Goal: Transaction & Acquisition: Purchase product/service

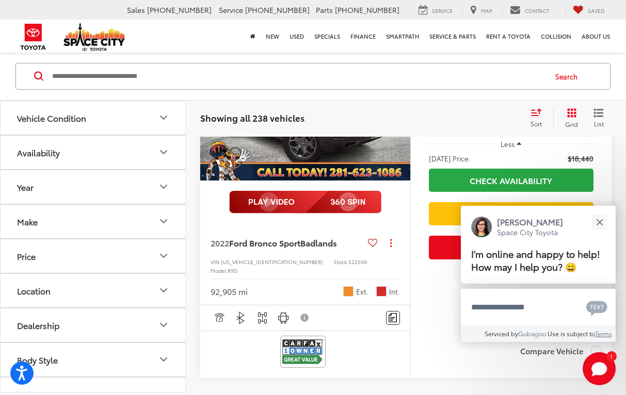
scroll to position [26, 0]
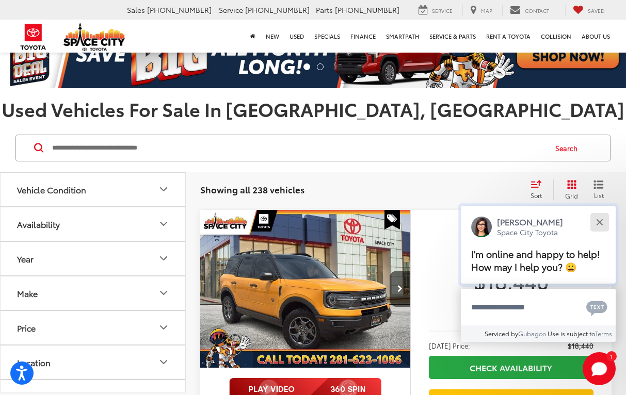
click at [603, 222] on button "Close" at bounding box center [599, 222] width 22 height 22
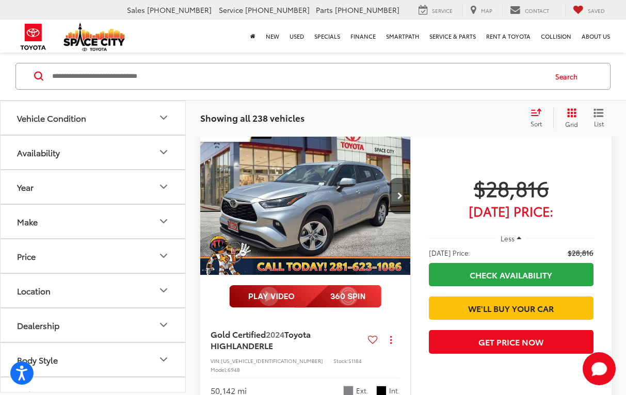
scroll to position [503, 0]
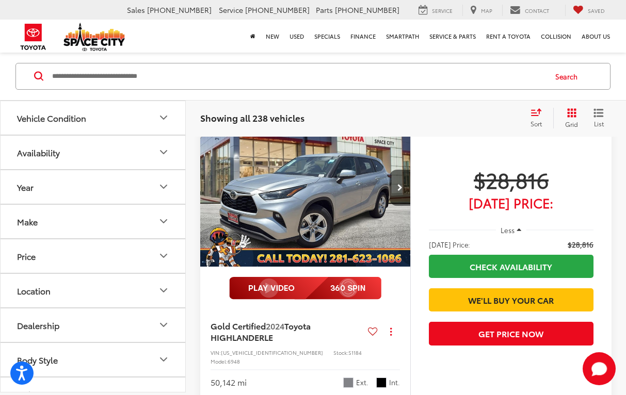
click at [508, 226] on span "Less" at bounding box center [508, 230] width 14 height 9
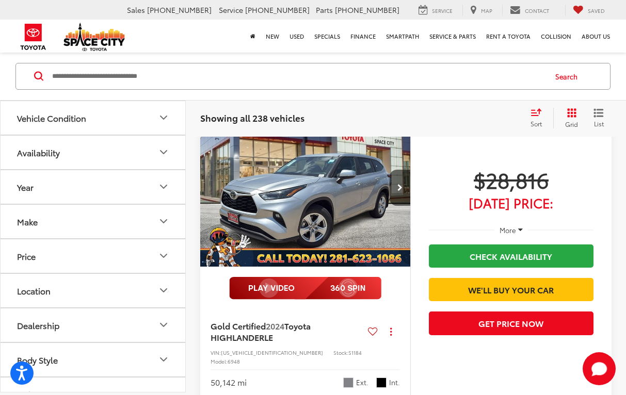
click at [508, 226] on span "More" at bounding box center [508, 230] width 17 height 9
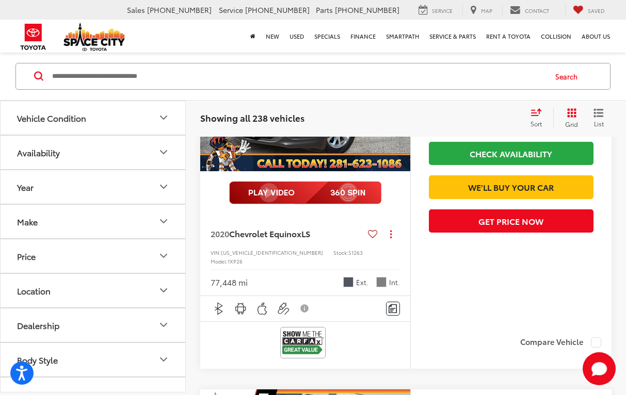
scroll to position [981, 0]
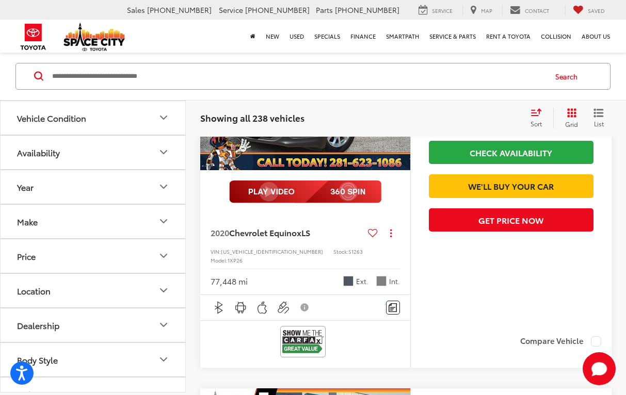
click at [163, 224] on icon "Make" at bounding box center [163, 222] width 12 height 12
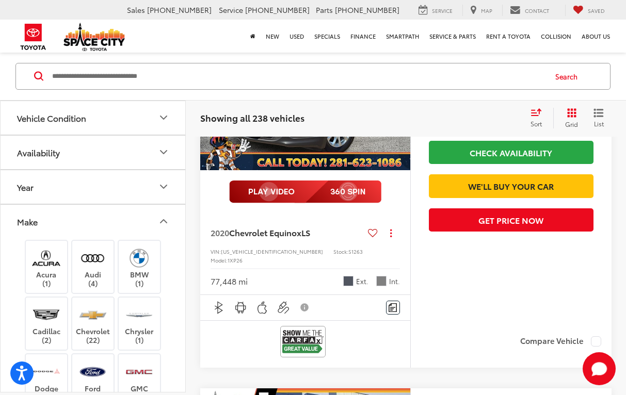
click at [160, 118] on icon "Vehicle Condition" at bounding box center [163, 118] width 12 height 12
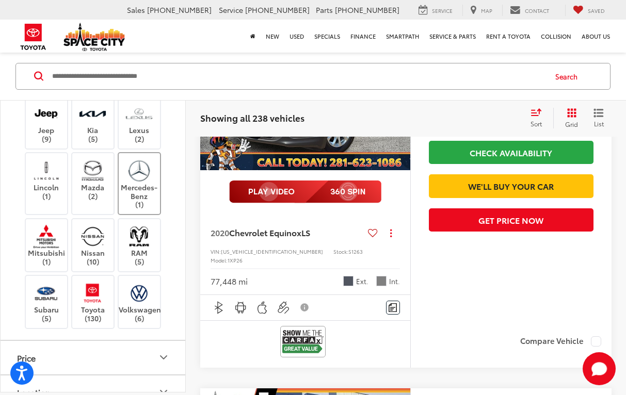
scroll to position [645, 0]
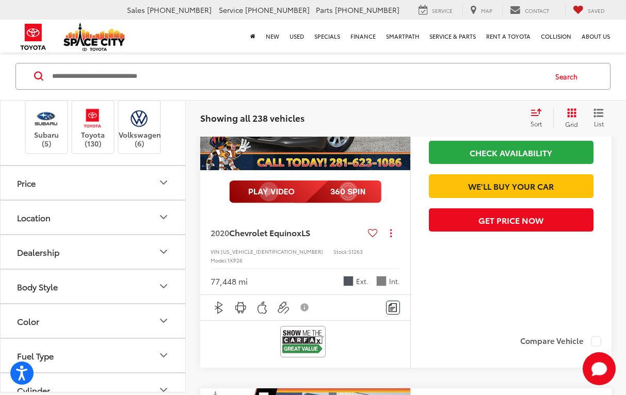
click at [158, 184] on icon "Price" at bounding box center [163, 183] width 12 height 12
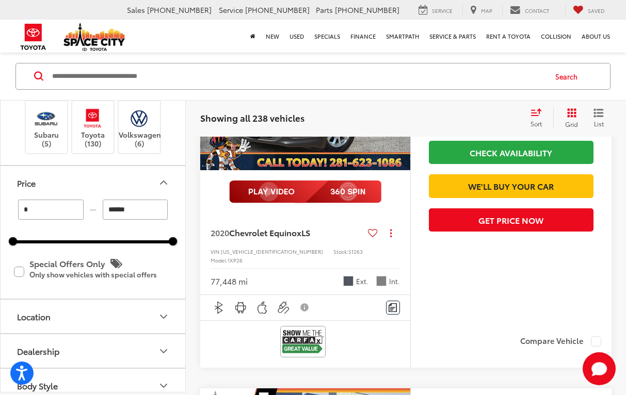
drag, startPoint x: 157, startPoint y: 213, endPoint x: -52, endPoint y: 226, distance: 209.4
type input "******"
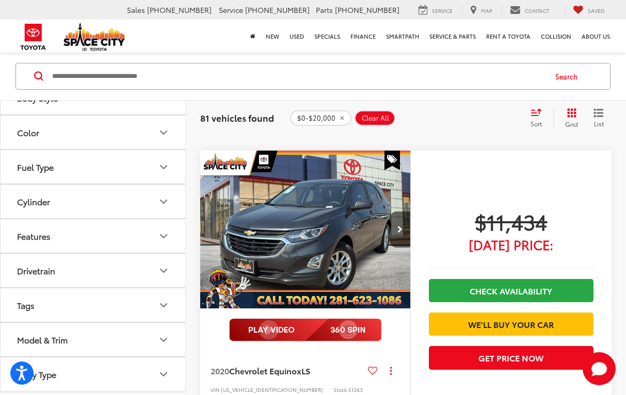
scroll to position [462, 0]
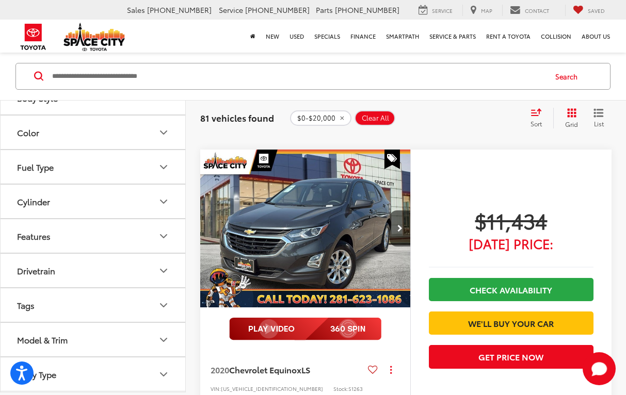
click at [163, 337] on icon "Model & Trim" at bounding box center [163, 340] width 12 height 12
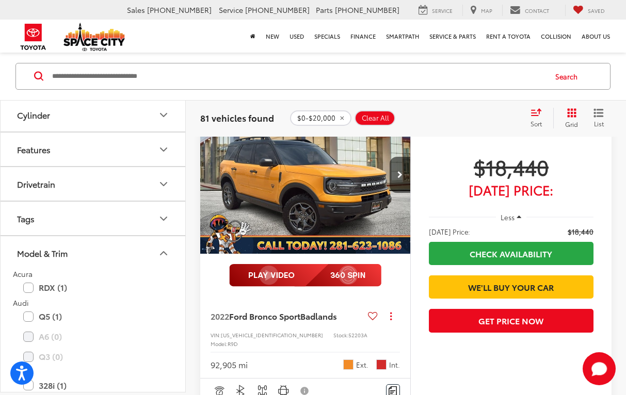
scroll to position [1019, 0]
click at [162, 254] on icon "Model & Trim" at bounding box center [164, 253] width 6 height 3
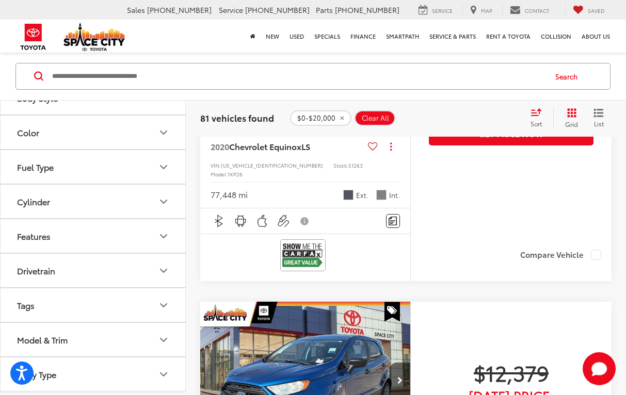
scroll to position [720, 0]
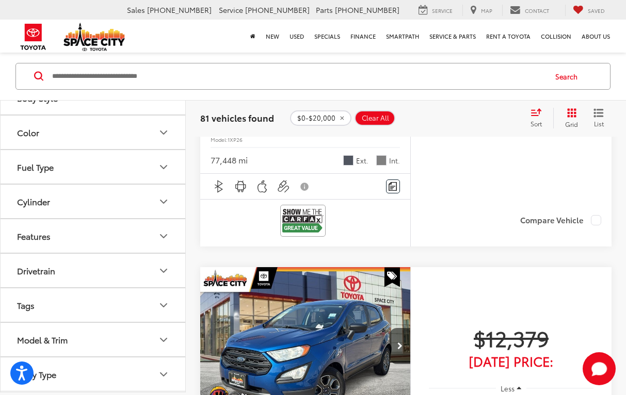
click at [180, 341] on button "Model & Trim" at bounding box center [94, 341] width 186 height 34
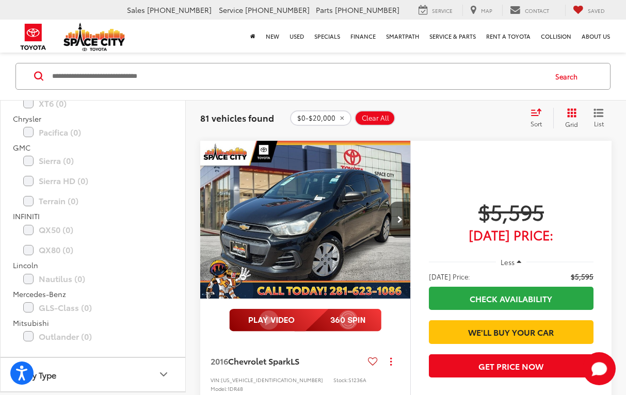
scroll to position [1224, 0]
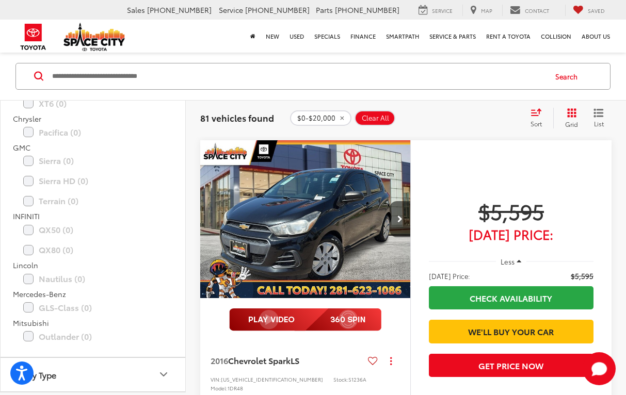
click at [164, 376] on icon "Body Type" at bounding box center [164, 374] width 6 height 3
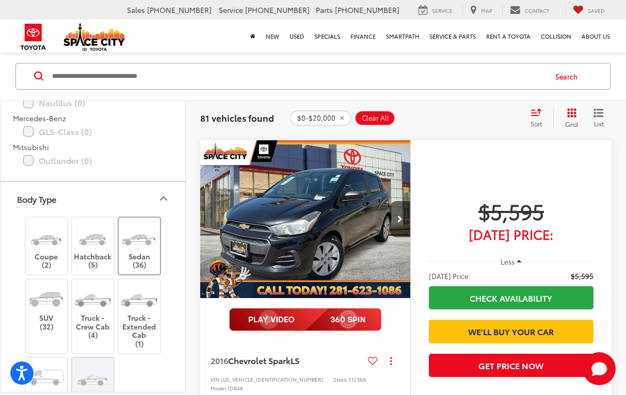
scroll to position [3466, 0]
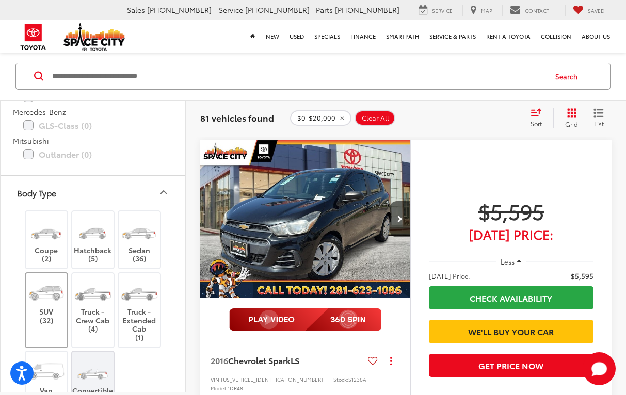
click at [46, 299] on img at bounding box center [46, 293] width 39 height 29
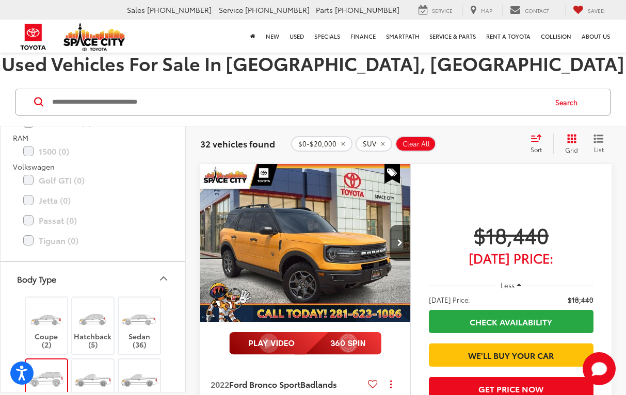
scroll to position [3393, 0]
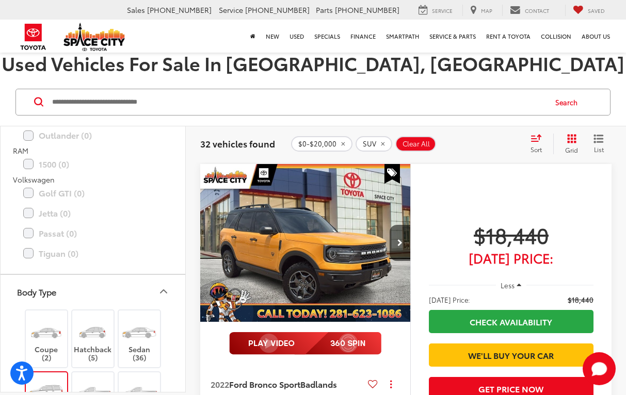
click at [164, 294] on icon "Body Type" at bounding box center [163, 291] width 12 height 12
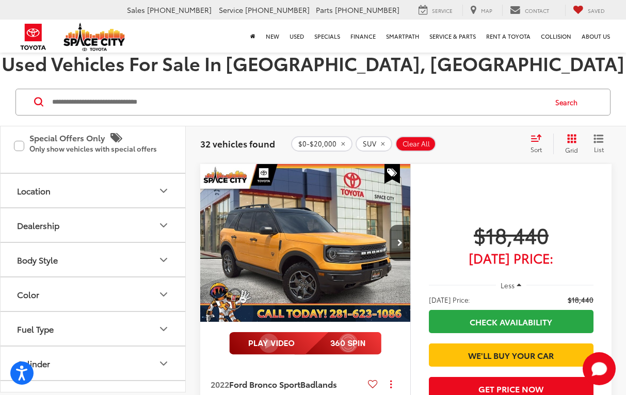
scroll to position [935, 0]
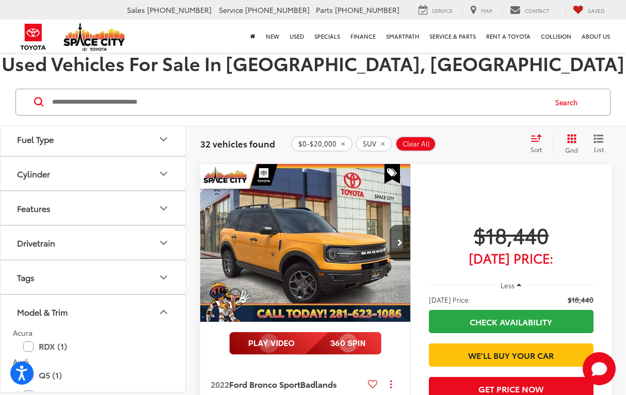
click at [162, 315] on icon "Model & Trim" at bounding box center [163, 312] width 12 height 12
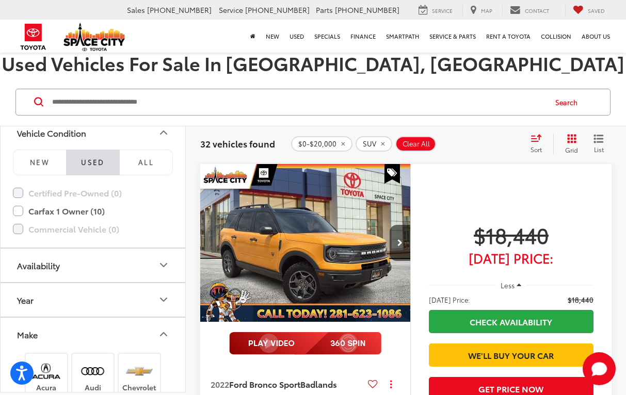
scroll to position [0, 0]
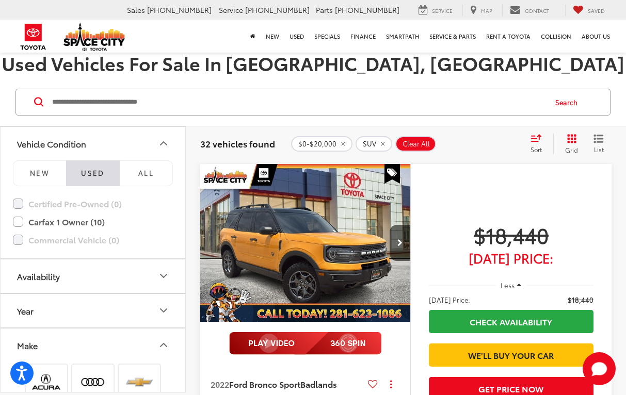
click at [167, 345] on icon "Make" at bounding box center [163, 345] width 12 height 12
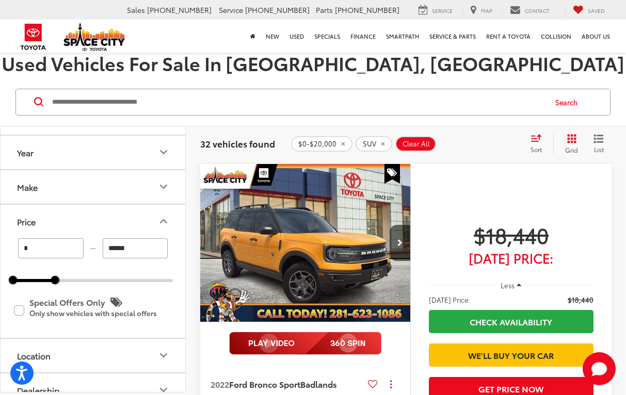
scroll to position [181, 0]
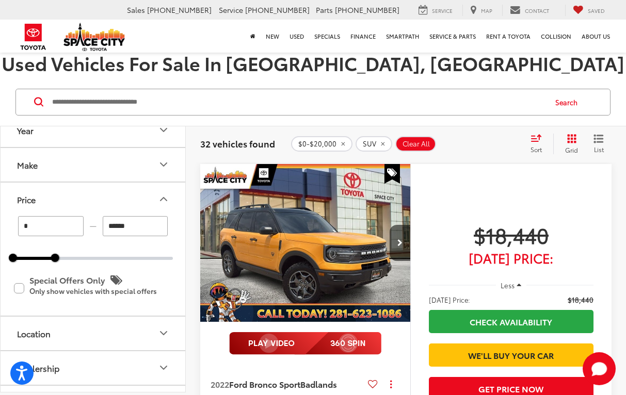
click at [164, 195] on icon "Price" at bounding box center [163, 199] width 12 height 12
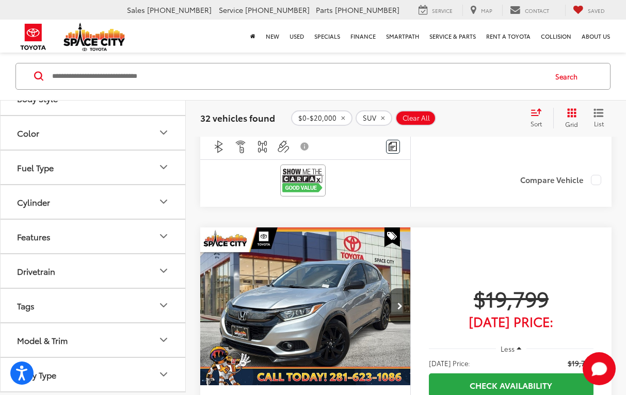
scroll to position [1865, 0]
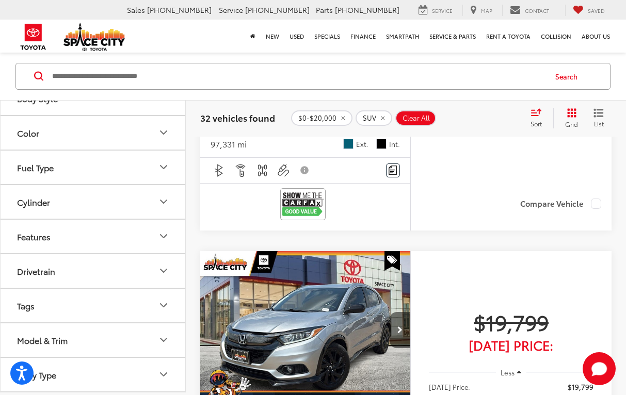
click at [399, 312] on button "Next image" at bounding box center [400, 330] width 21 height 36
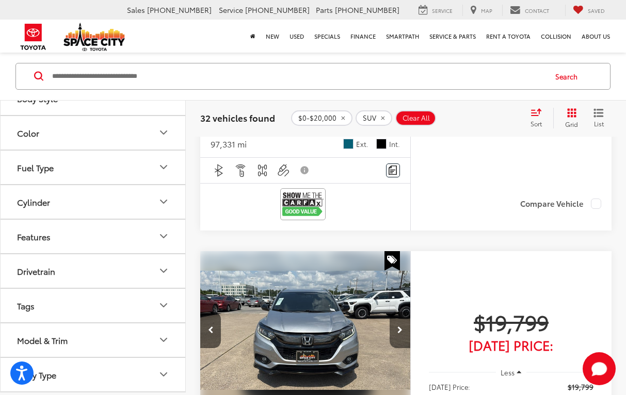
click at [399, 312] on button "Next image" at bounding box center [400, 330] width 21 height 36
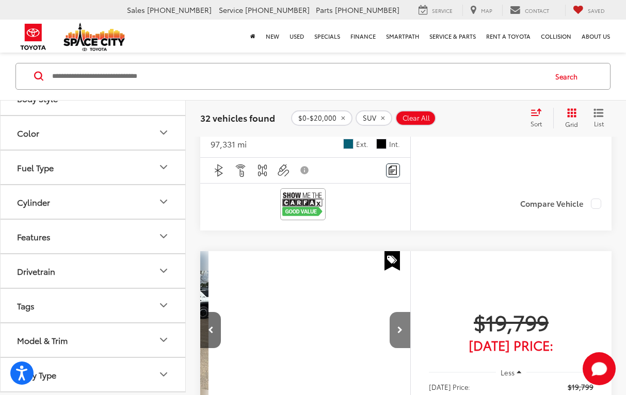
scroll to position [0, 423]
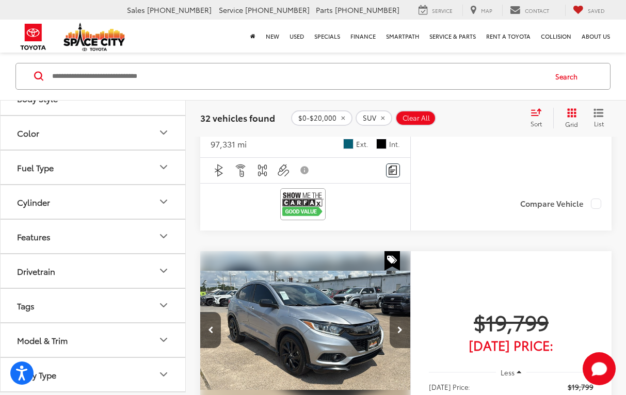
click at [401, 327] on icon "Next image" at bounding box center [399, 330] width 5 height 7
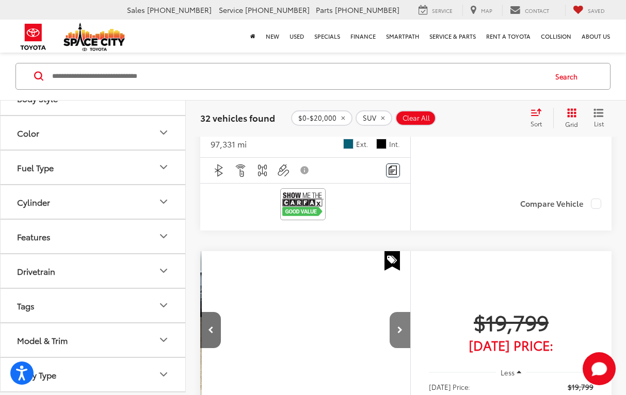
scroll to position [0, 635]
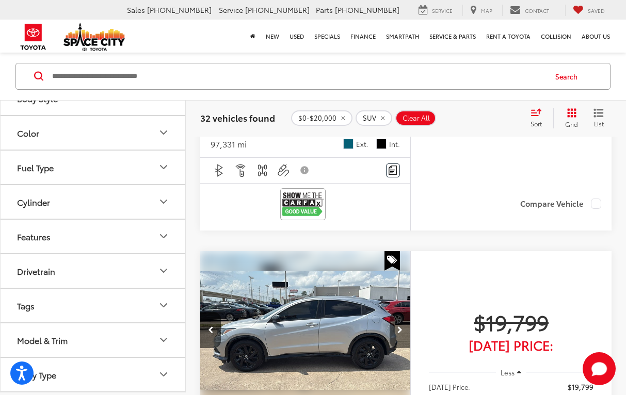
click at [401, 327] on icon "Next image" at bounding box center [399, 330] width 5 height 7
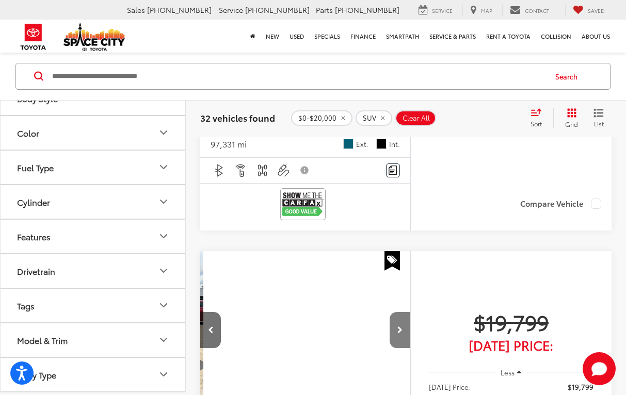
scroll to position [0, 846]
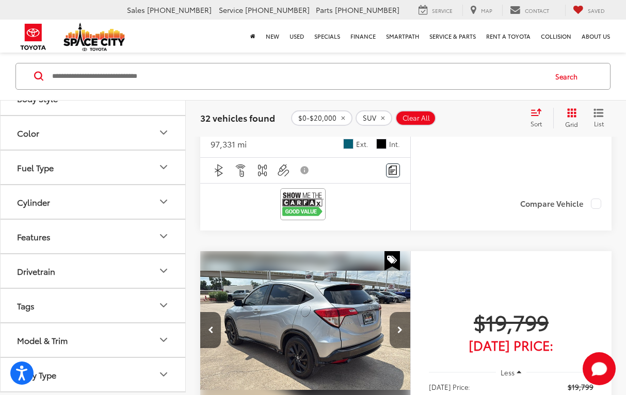
click at [401, 327] on icon "Next image" at bounding box center [399, 330] width 5 height 7
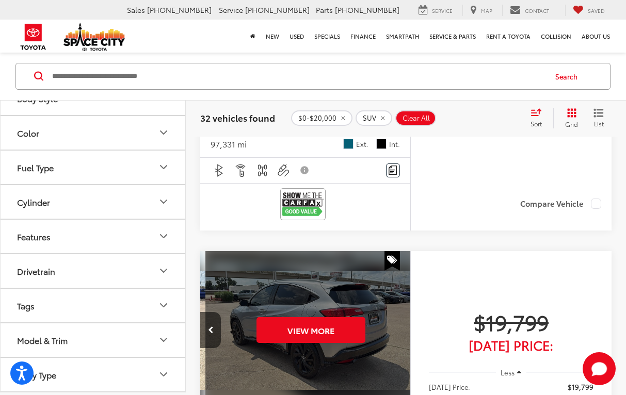
scroll to position [0, 1058]
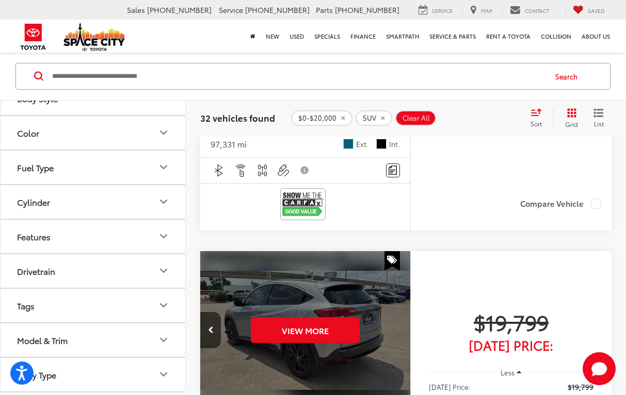
click at [401, 282] on div "View More" at bounding box center [306, 330] width 212 height 158
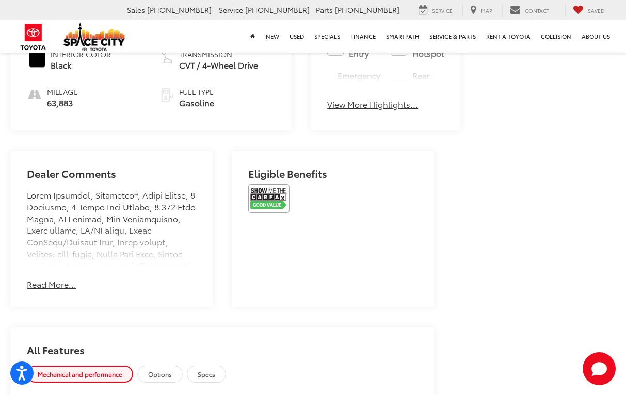
scroll to position [563, 0]
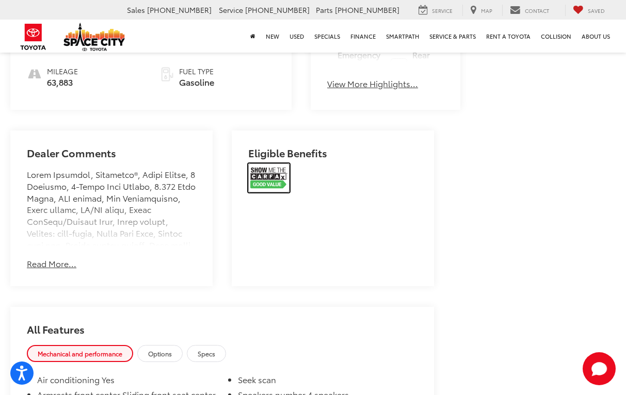
click at [269, 192] on img at bounding box center [268, 178] width 41 height 29
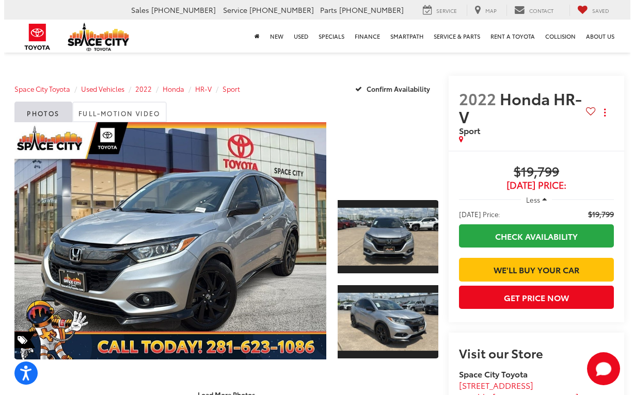
scroll to position [0, 0]
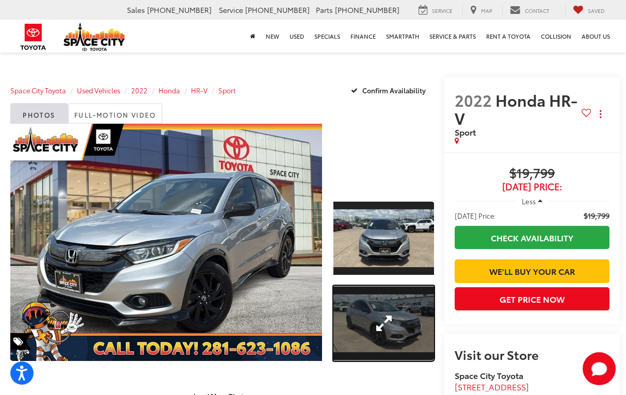
click at [395, 293] on link "Expand Photo 2" at bounding box center [383, 323] width 101 height 75
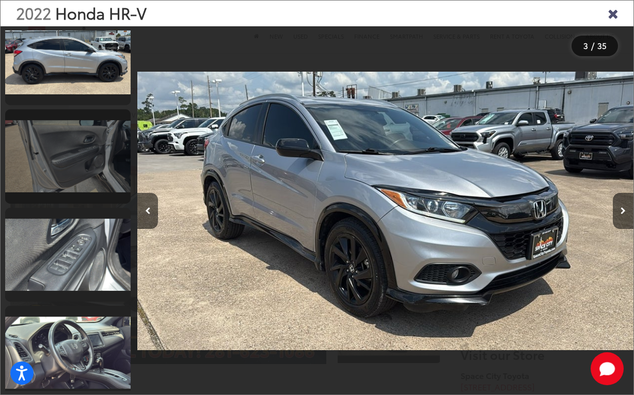
scroll to position [690, 0]
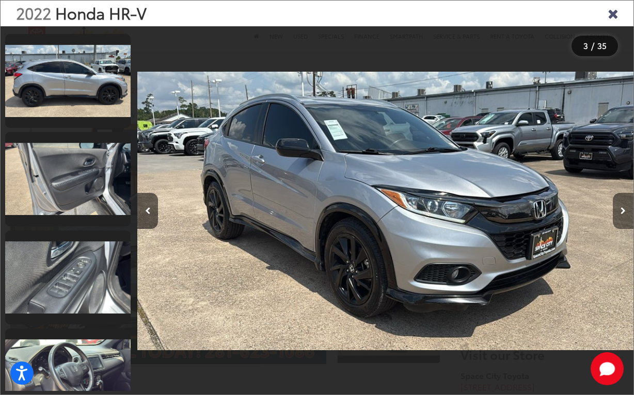
drag, startPoint x: 633, startPoint y: 211, endPoint x: 627, endPoint y: 211, distance: 6.7
click at [633, 211] on div "2022 Honda HR-V 3 / 35" at bounding box center [317, 197] width 634 height 395
click at [623, 213] on icon "Next image" at bounding box center [622, 210] width 5 height 7
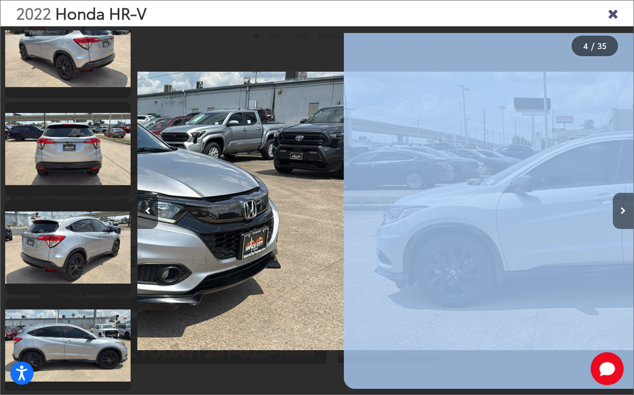
click at [623, 213] on icon "Next image" at bounding box center [622, 210] width 5 height 7
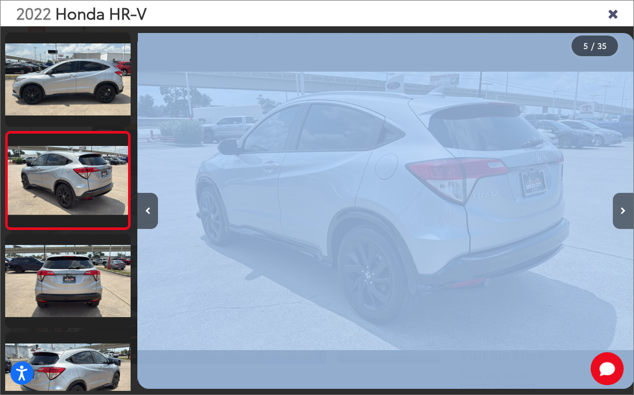
scroll to position [0, 1983]
click at [620, 215] on button "Next image" at bounding box center [623, 211] width 21 height 36
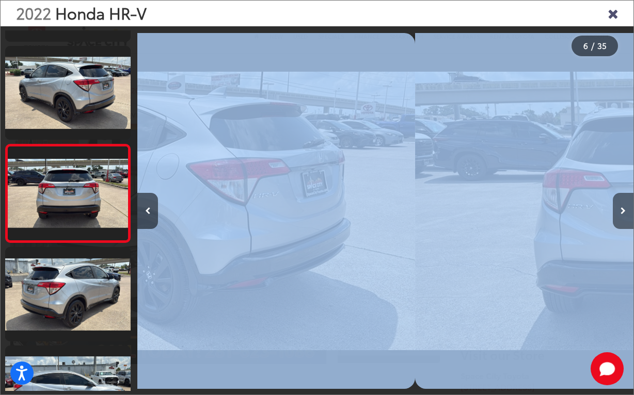
scroll to position [391, 0]
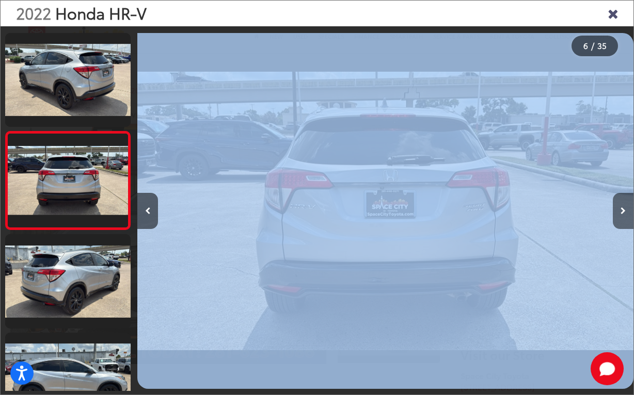
click at [620, 215] on button "Next image" at bounding box center [623, 211] width 21 height 36
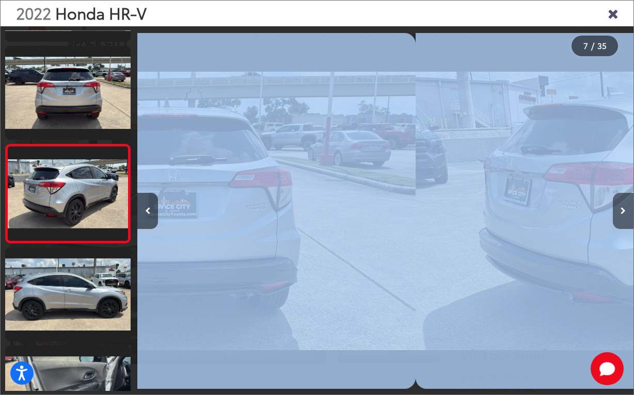
scroll to position [489, 0]
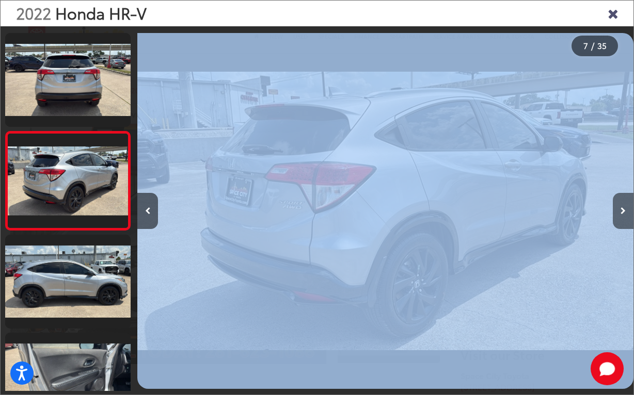
click at [620, 215] on button "Next image" at bounding box center [623, 211] width 21 height 36
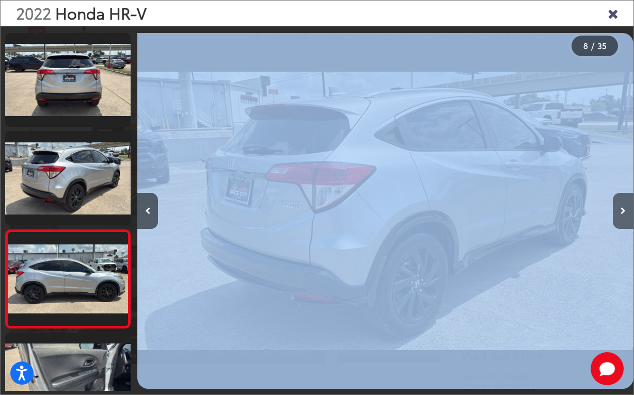
scroll to position [588, 0]
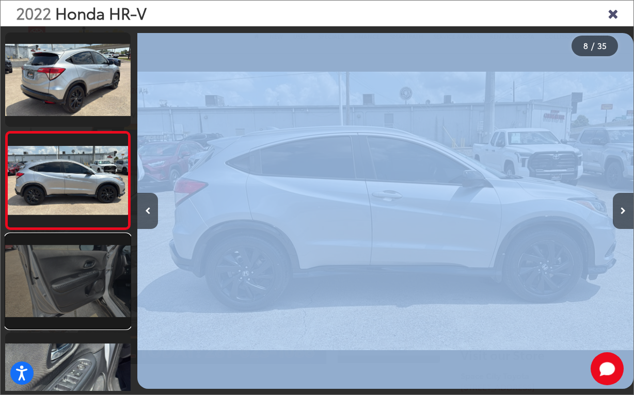
click at [78, 302] on link at bounding box center [67, 281] width 125 height 94
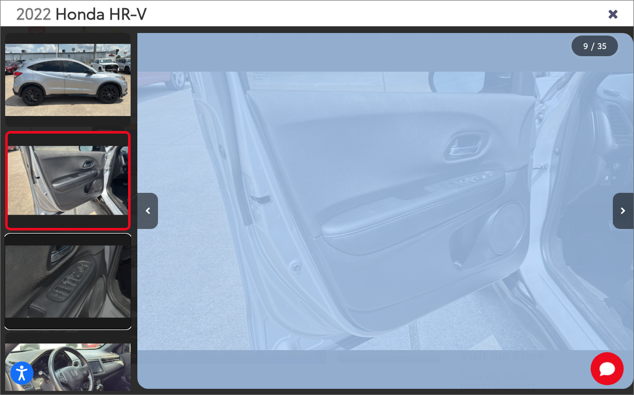
click at [85, 308] on link at bounding box center [67, 282] width 125 height 94
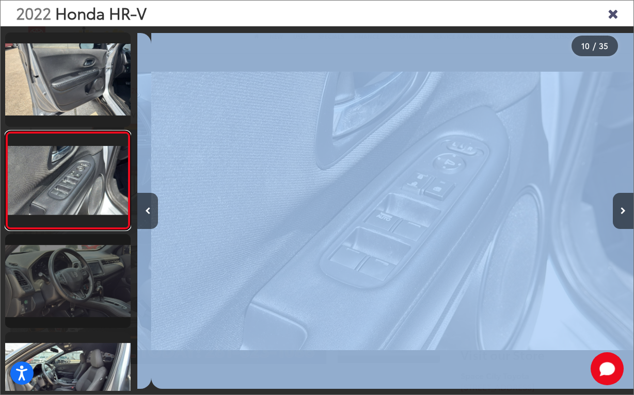
scroll to position [0, 4463]
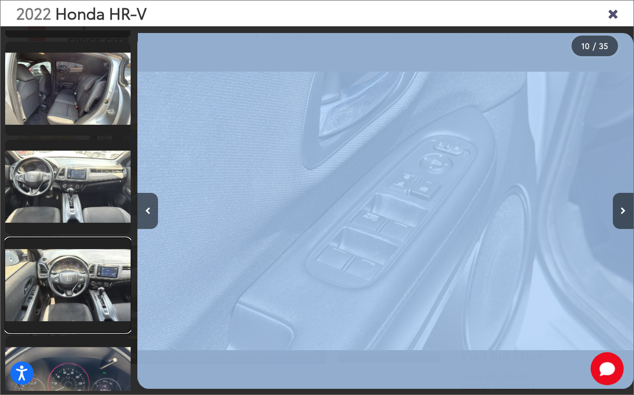
click at [98, 278] on link at bounding box center [67, 285] width 125 height 94
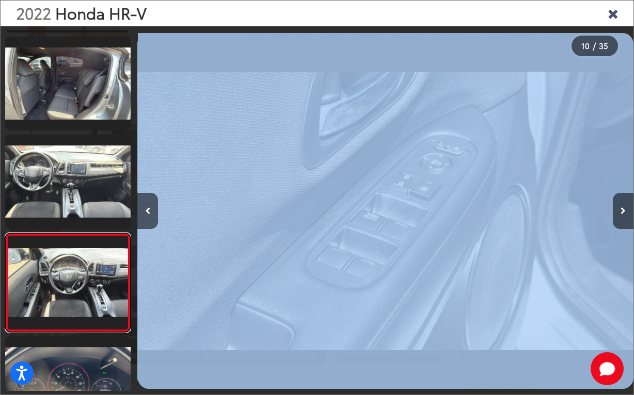
scroll to position [0, 4721]
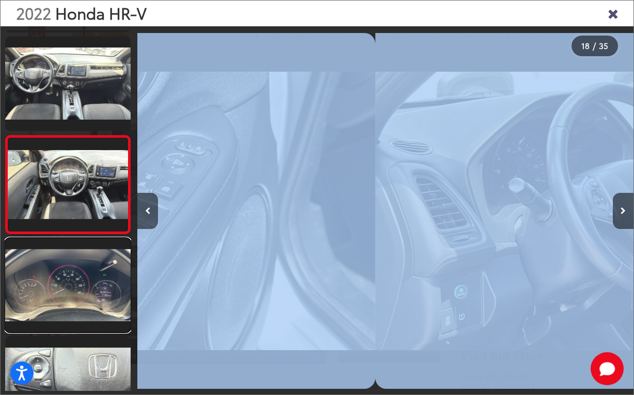
click at [98, 278] on link at bounding box center [67, 285] width 125 height 94
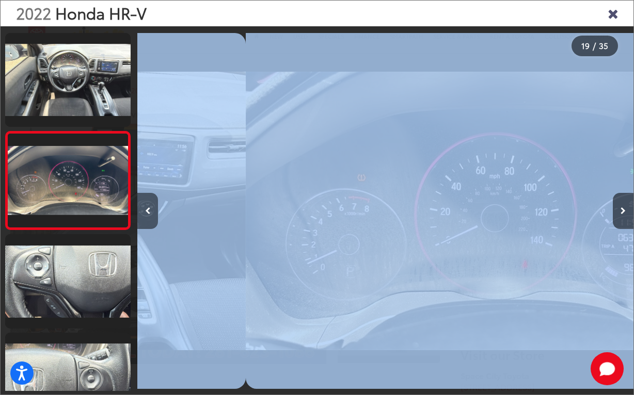
click at [147, 214] on icon "Previous image" at bounding box center [148, 210] width 6 height 7
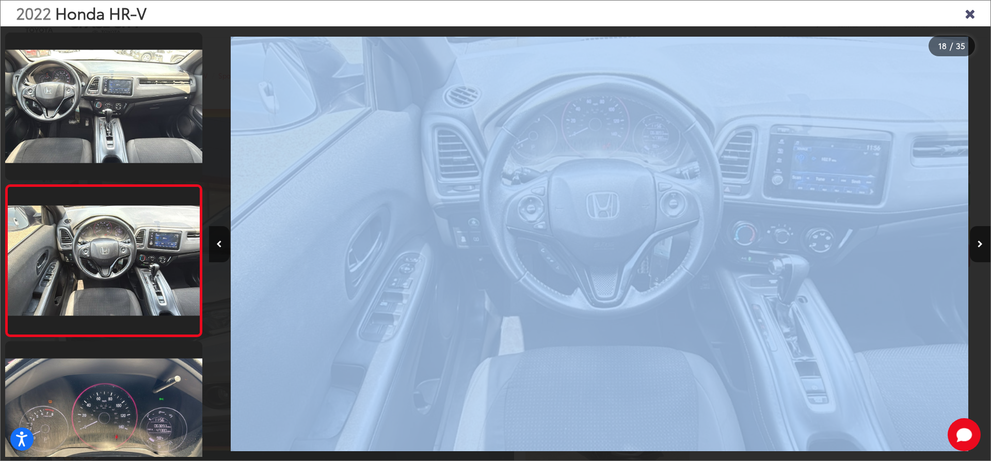
click at [633, 266] on div at bounding box center [893, 243] width 196 height 435
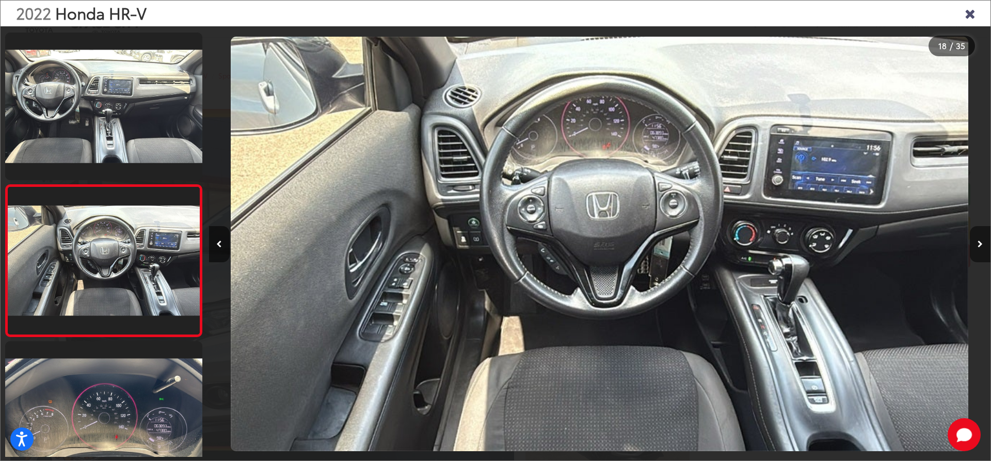
click at [633, 236] on button "Next image" at bounding box center [980, 244] width 21 height 36
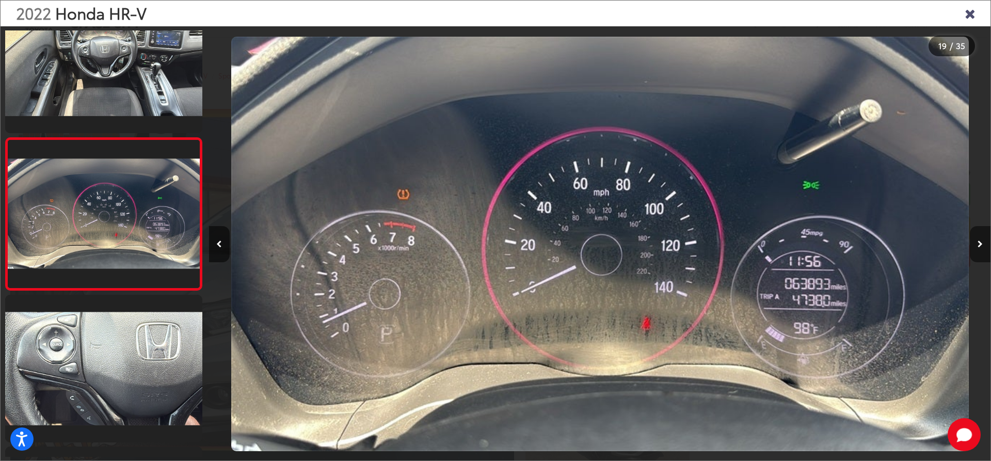
click at [633, 236] on button "Next image" at bounding box center [980, 244] width 21 height 36
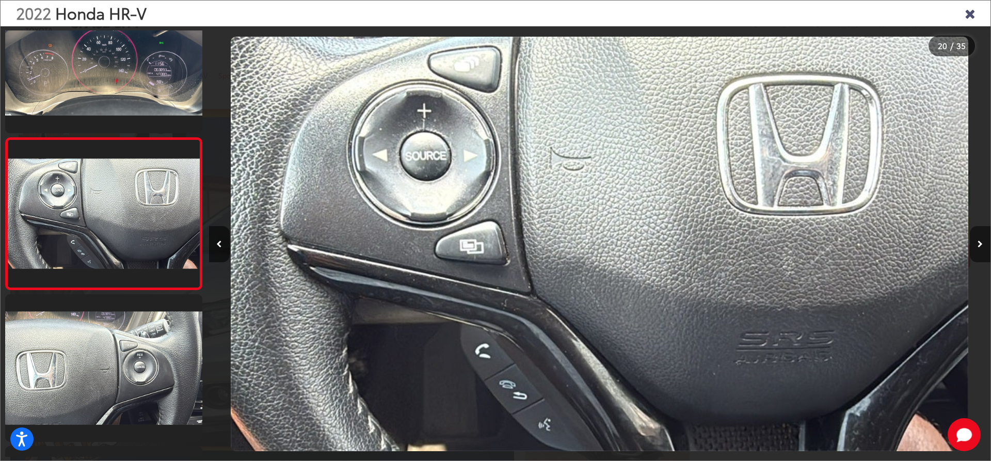
click at [633, 236] on button "Next image" at bounding box center [980, 244] width 21 height 36
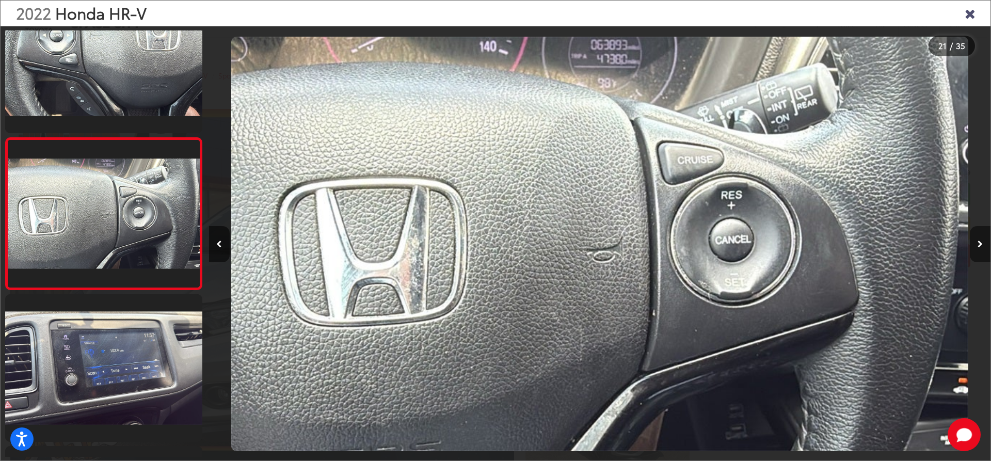
click at [633, 236] on button "Next image" at bounding box center [980, 244] width 21 height 36
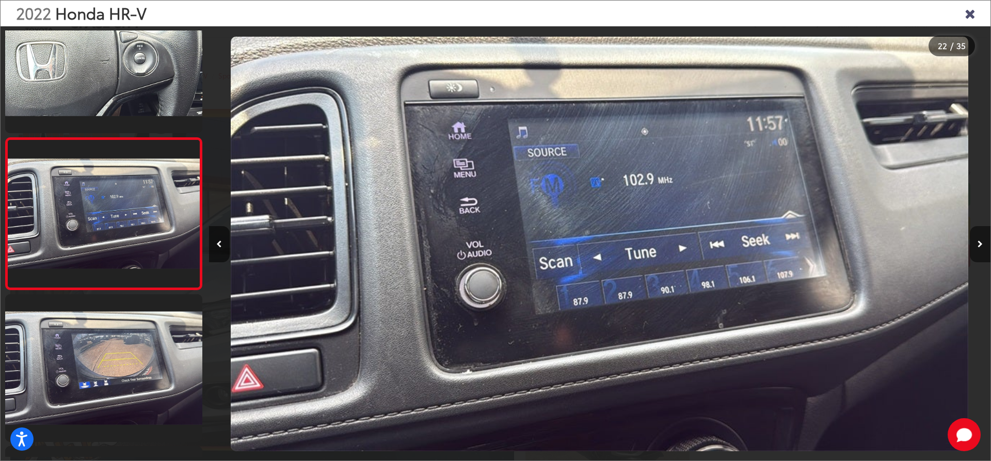
click at [633, 236] on button "Next image" at bounding box center [980, 244] width 21 height 36
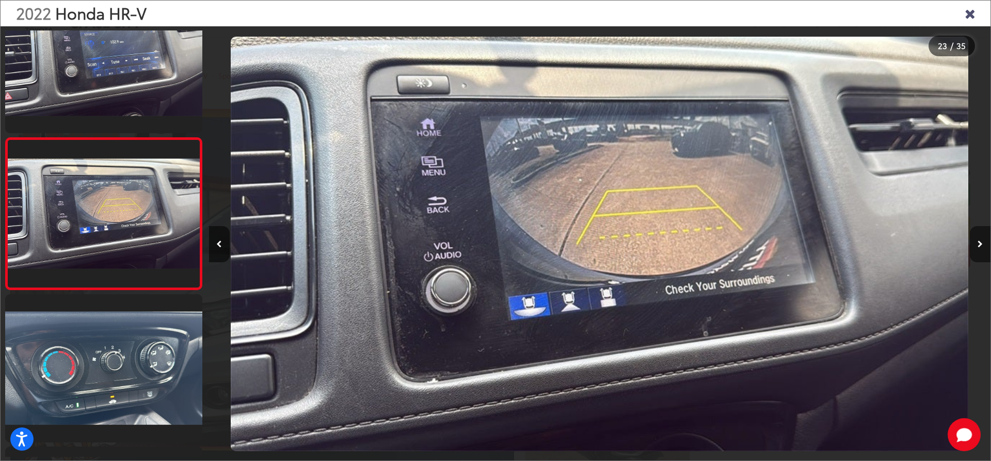
click at [633, 236] on button "Next image" at bounding box center [980, 244] width 21 height 36
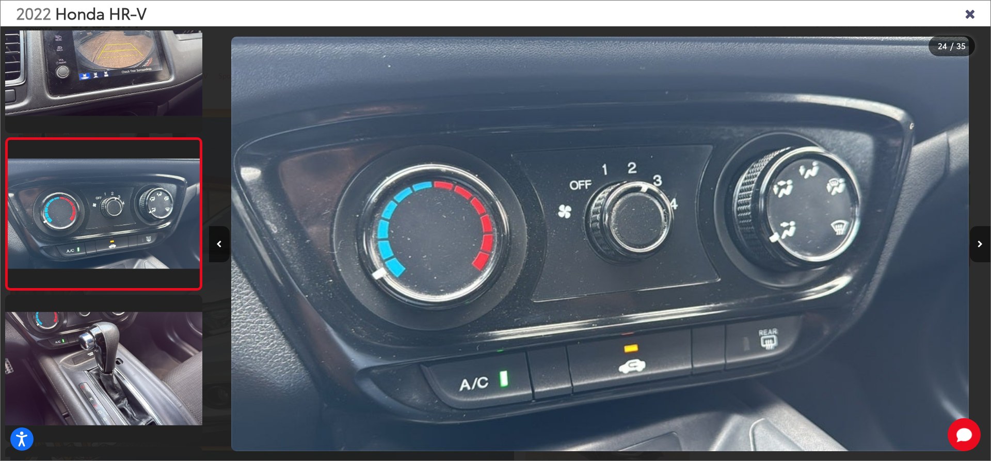
click at [633, 236] on button "Next image" at bounding box center [980, 244] width 21 height 36
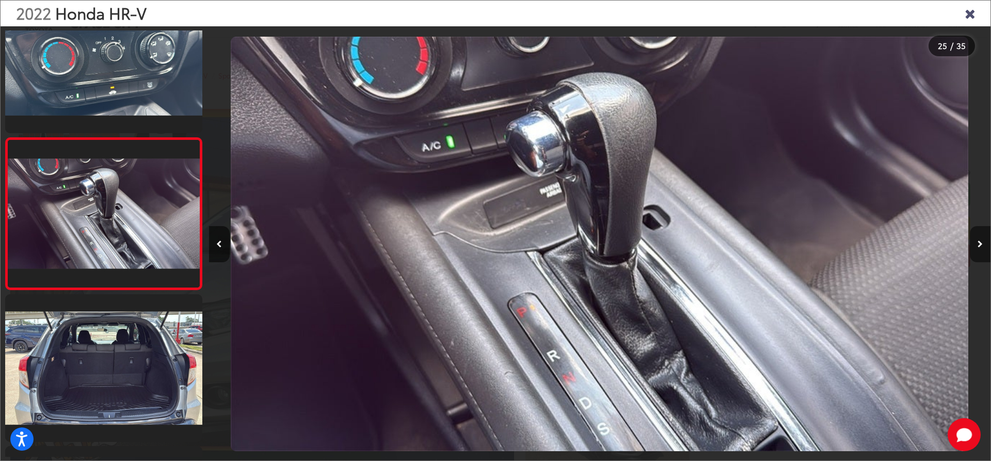
click at [633, 237] on button "Next image" at bounding box center [980, 244] width 21 height 36
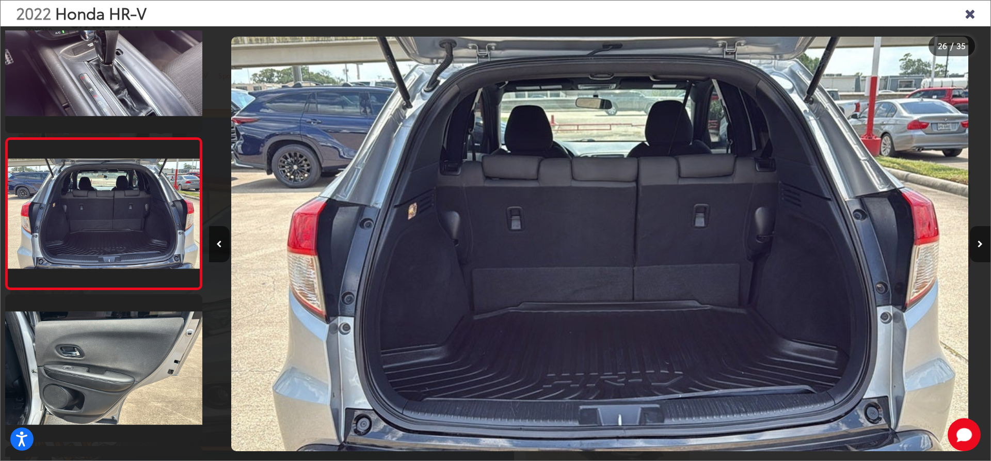
click at [633, 237] on button "Next image" at bounding box center [980, 244] width 21 height 36
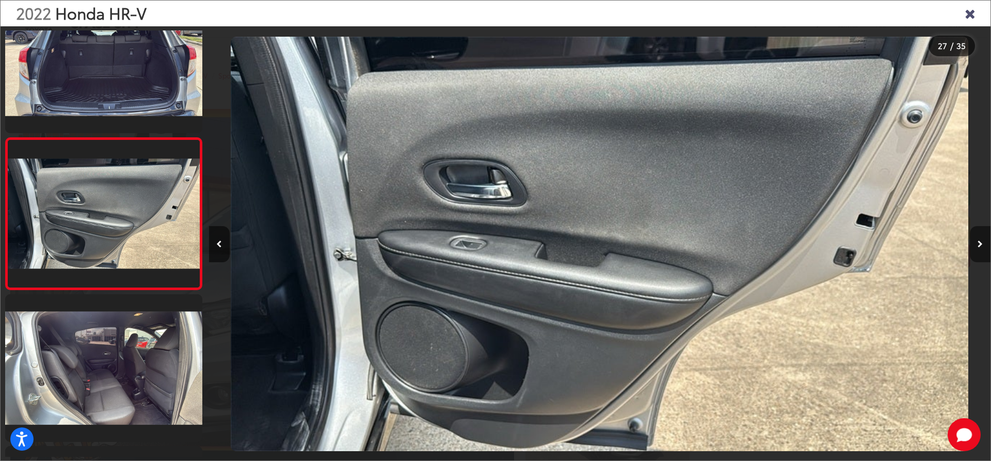
click at [633, 237] on button "Next image" at bounding box center [980, 244] width 21 height 36
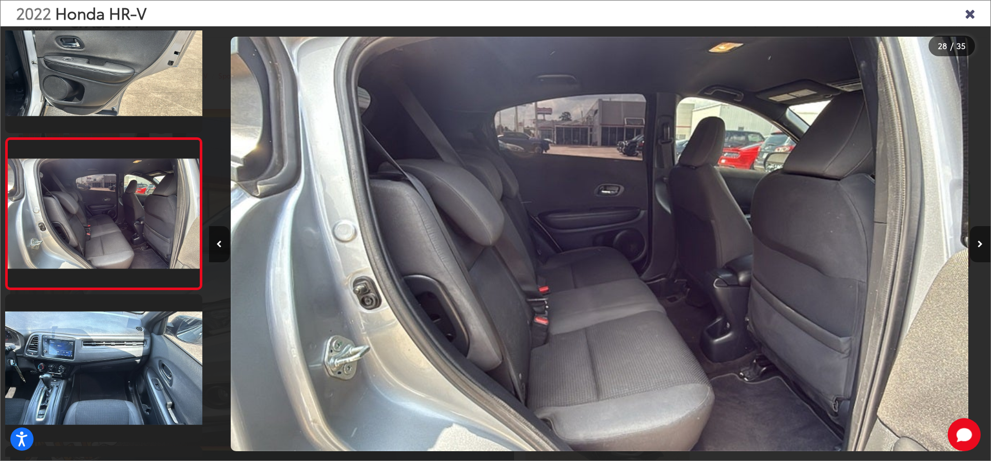
click at [633, 237] on button "Next image" at bounding box center [980, 244] width 21 height 36
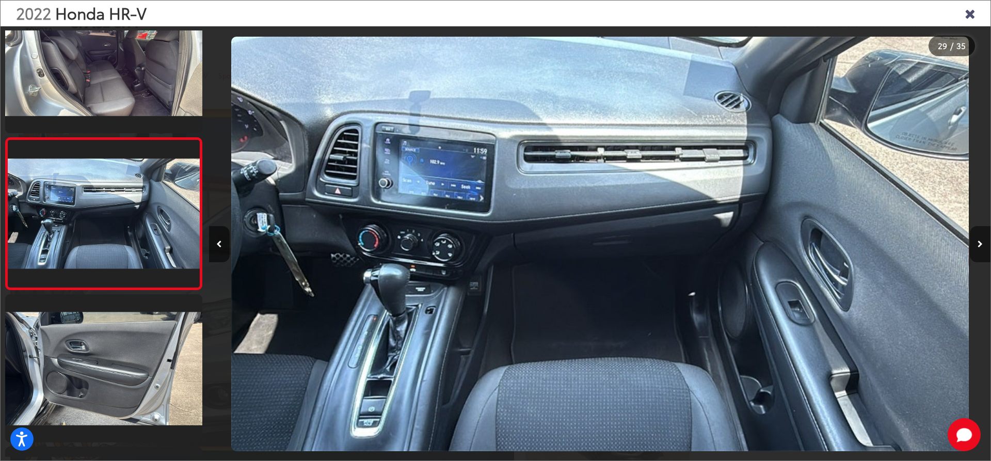
click at [633, 237] on button "Next image" at bounding box center [980, 244] width 21 height 36
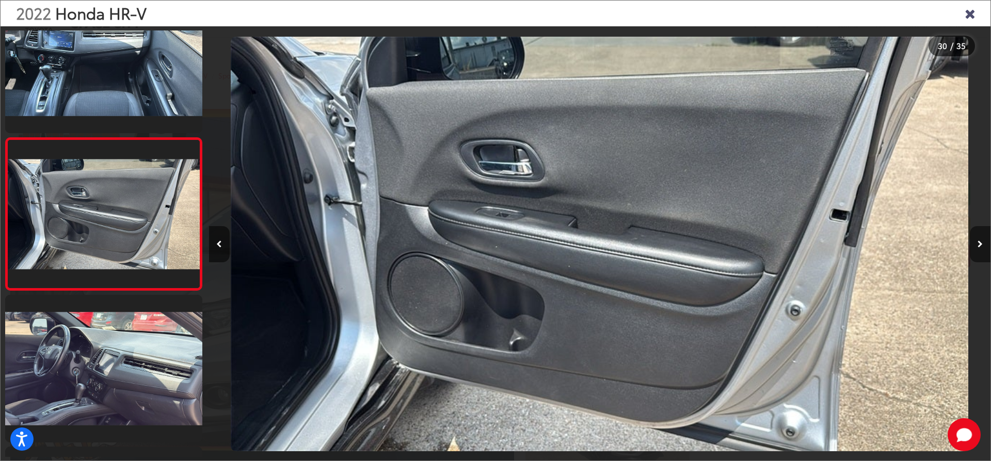
click at [633, 237] on button "Next image" at bounding box center [980, 244] width 21 height 36
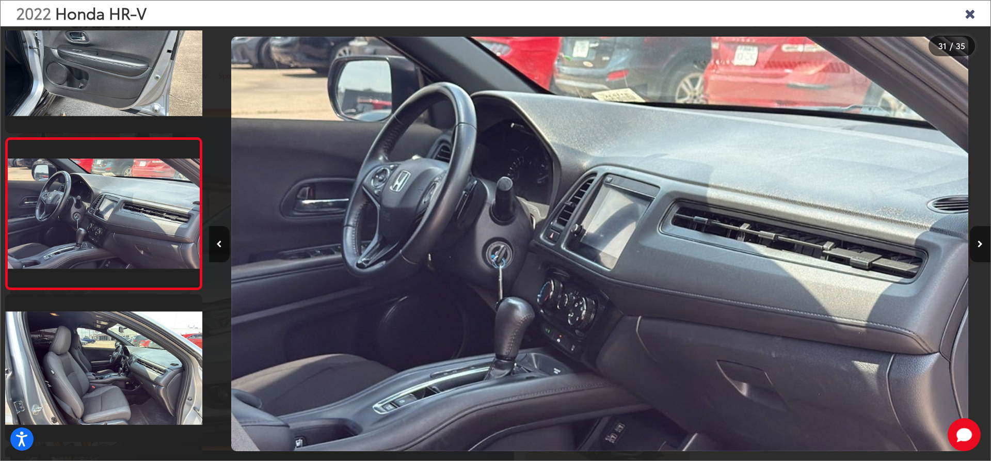
click at [633, 237] on button "Next image" at bounding box center [980, 244] width 21 height 36
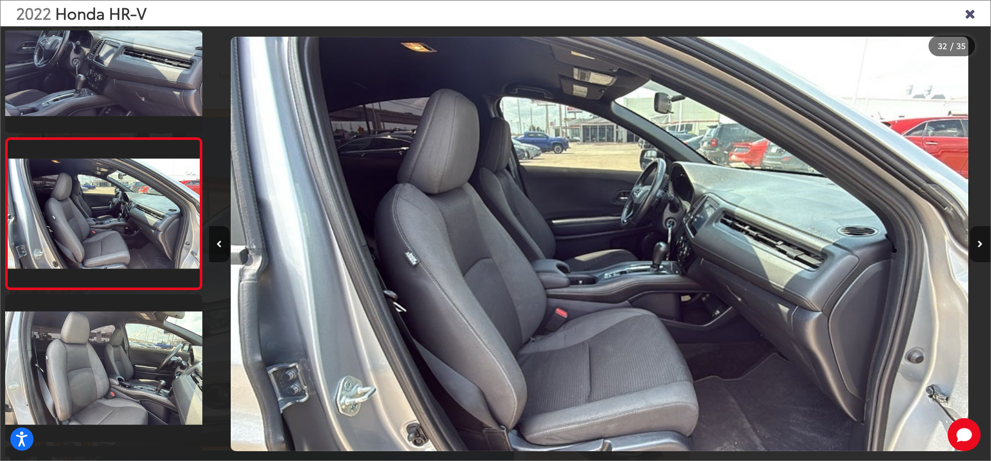
click at [633, 237] on button "Next image" at bounding box center [980, 244] width 21 height 36
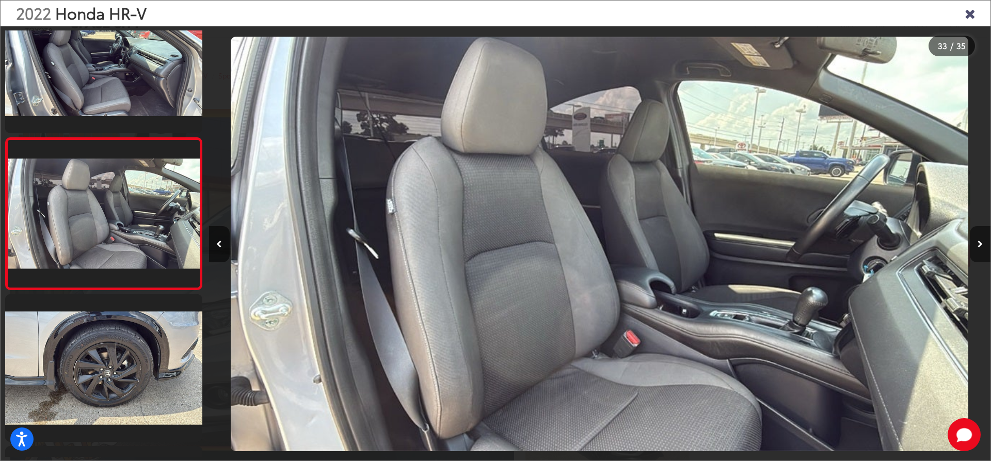
click at [633, 237] on button "Next image" at bounding box center [980, 244] width 21 height 36
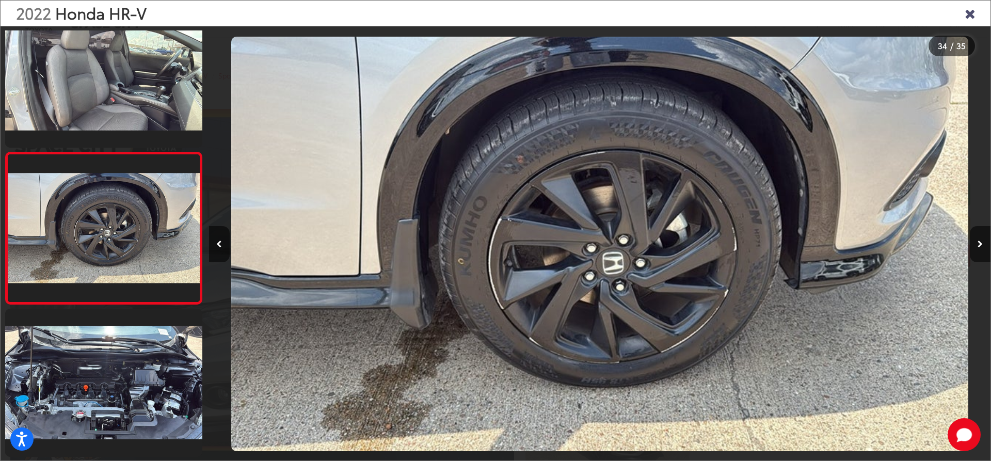
click at [633, 256] on div at bounding box center [893, 243] width 196 height 435
click at [633, 8] on icon "Close gallery" at bounding box center [970, 12] width 10 height 13
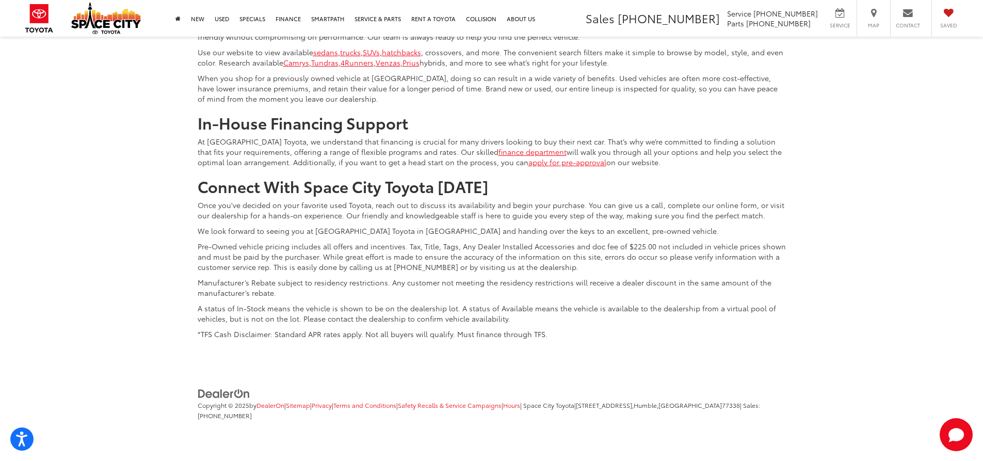
scroll to position [5553, 0]
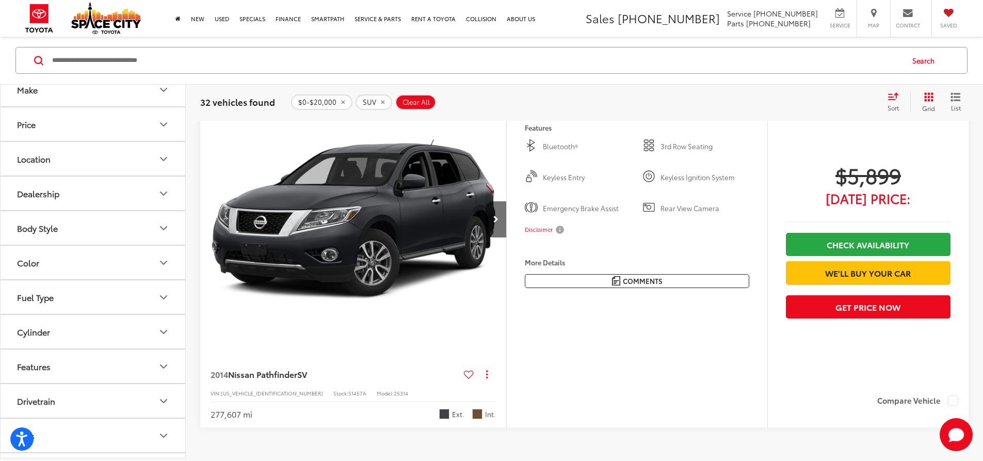
scroll to position [2921, 0]
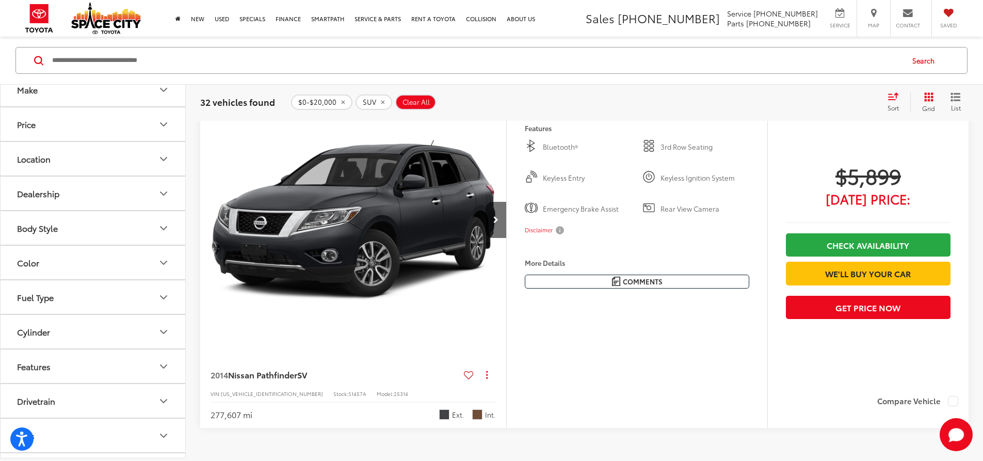
scroll to position [0, 1174]
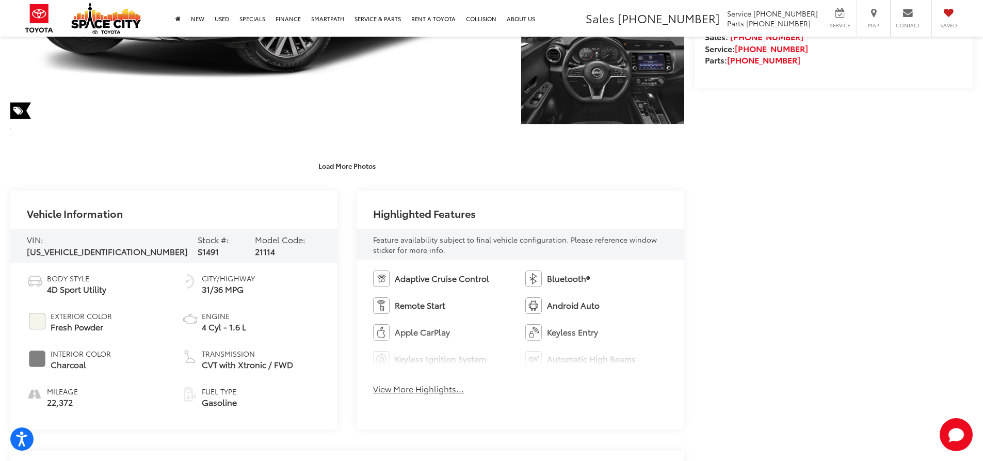
scroll to position [320, 0]
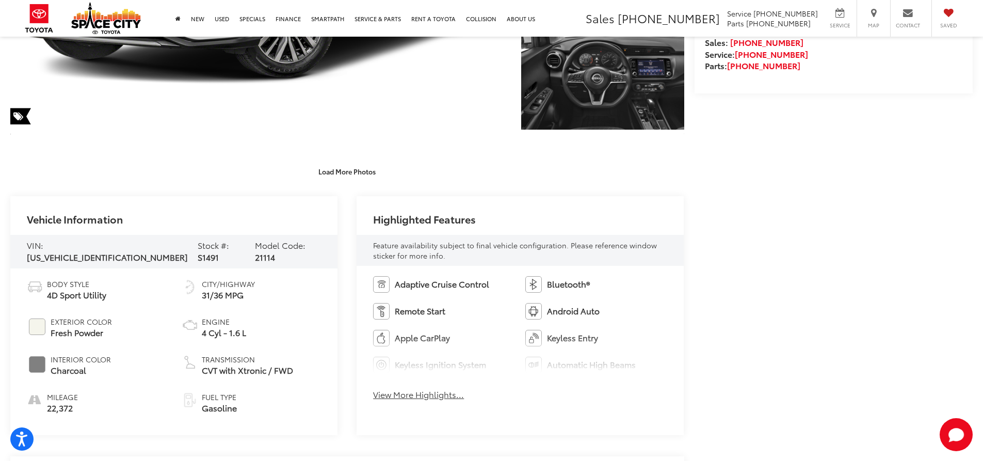
click at [430, 392] on button "View More Highlights..." at bounding box center [418, 395] width 91 height 12
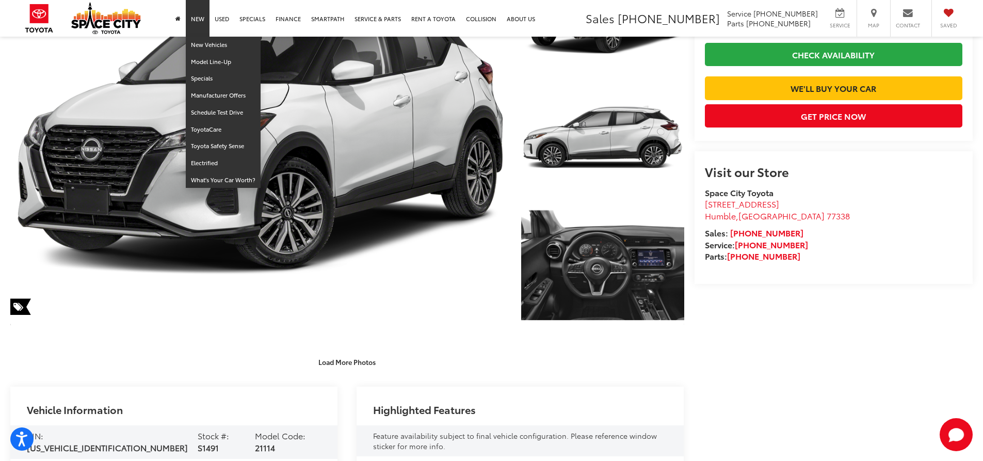
scroll to position [24, 0]
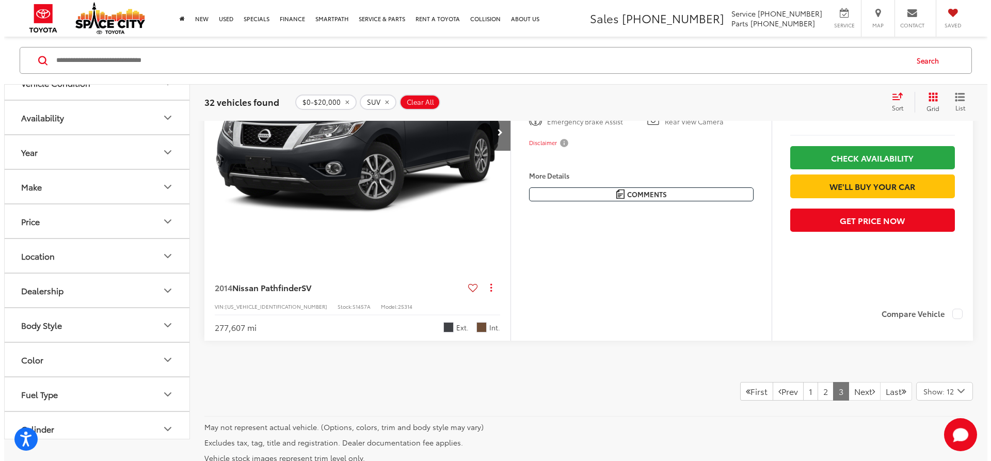
scroll to position [3007, 0]
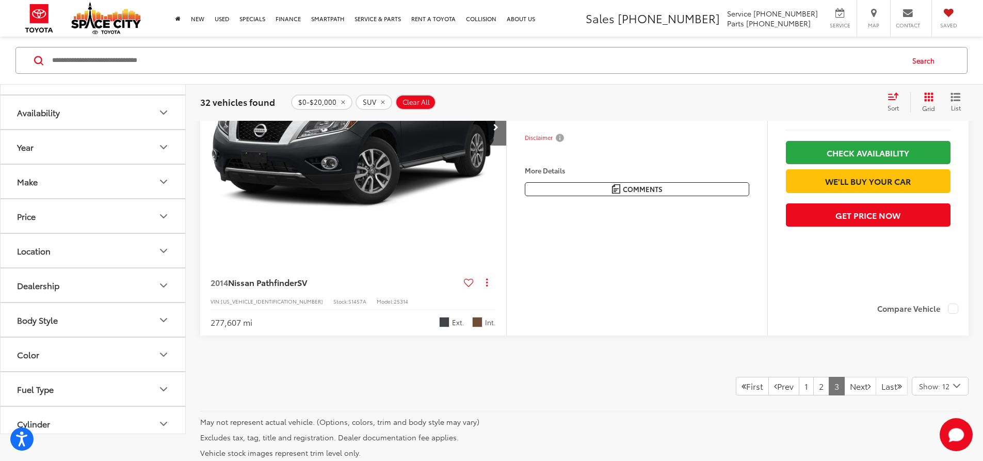
click at [0, 0] on button "More..." at bounding box center [0, 0] width 0 height 0
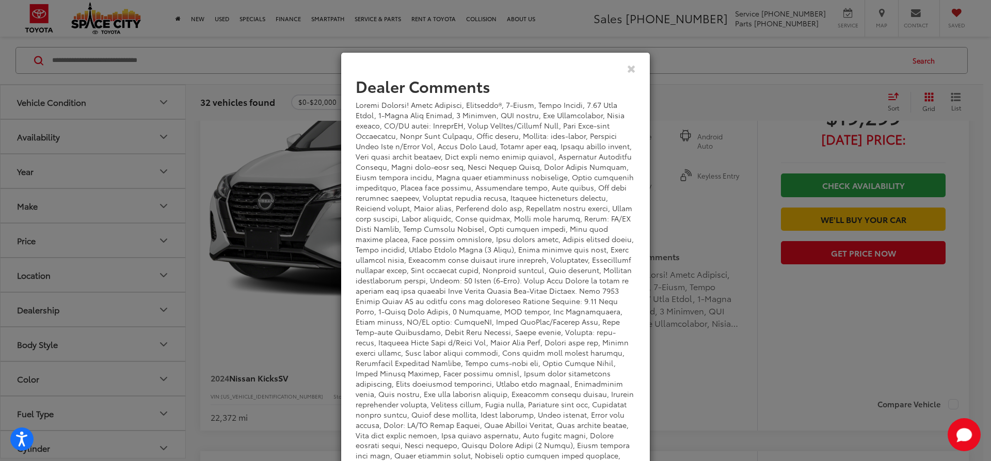
scroll to position [0, 0]
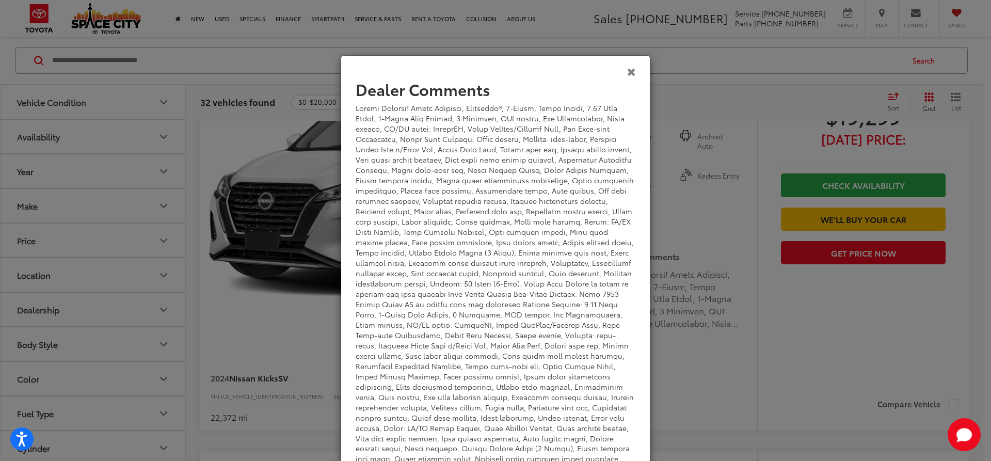
click at [627, 76] on icon "Close" at bounding box center [631, 71] width 9 height 11
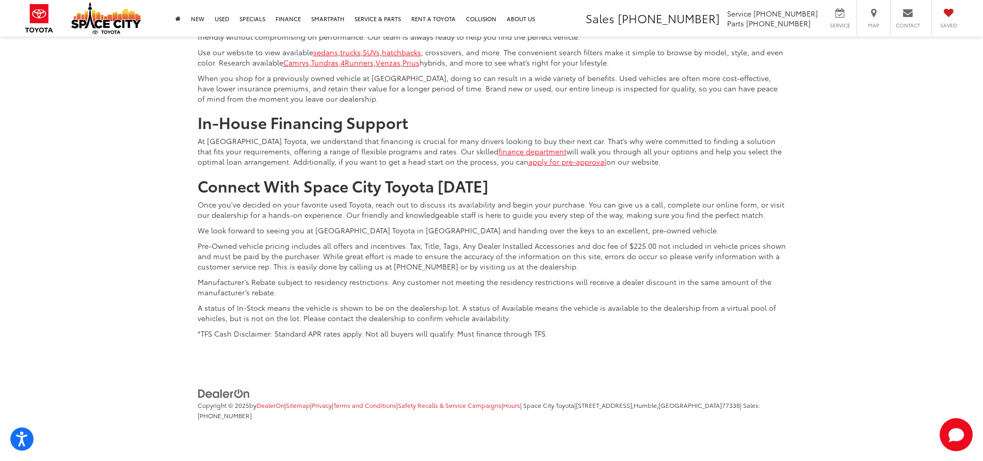
scroll to position [3665, 0]
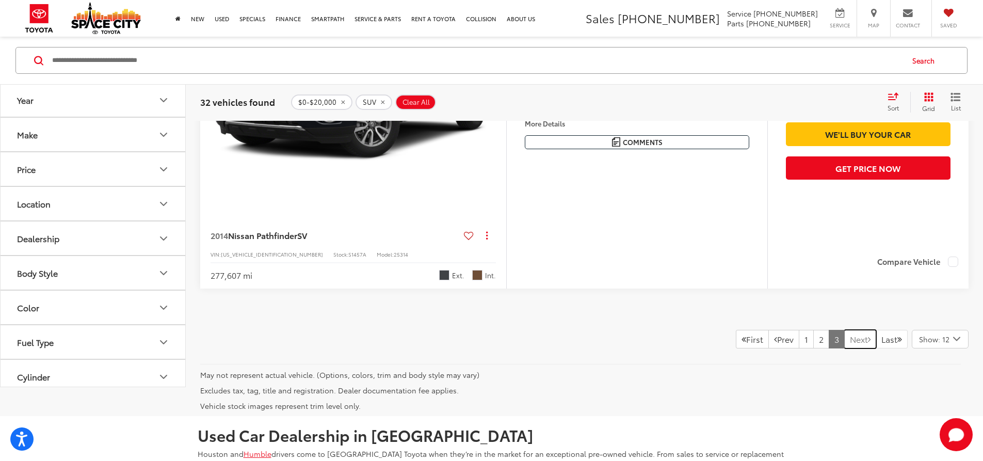
scroll to position [2981, 0]
